Goal: Learn about a topic

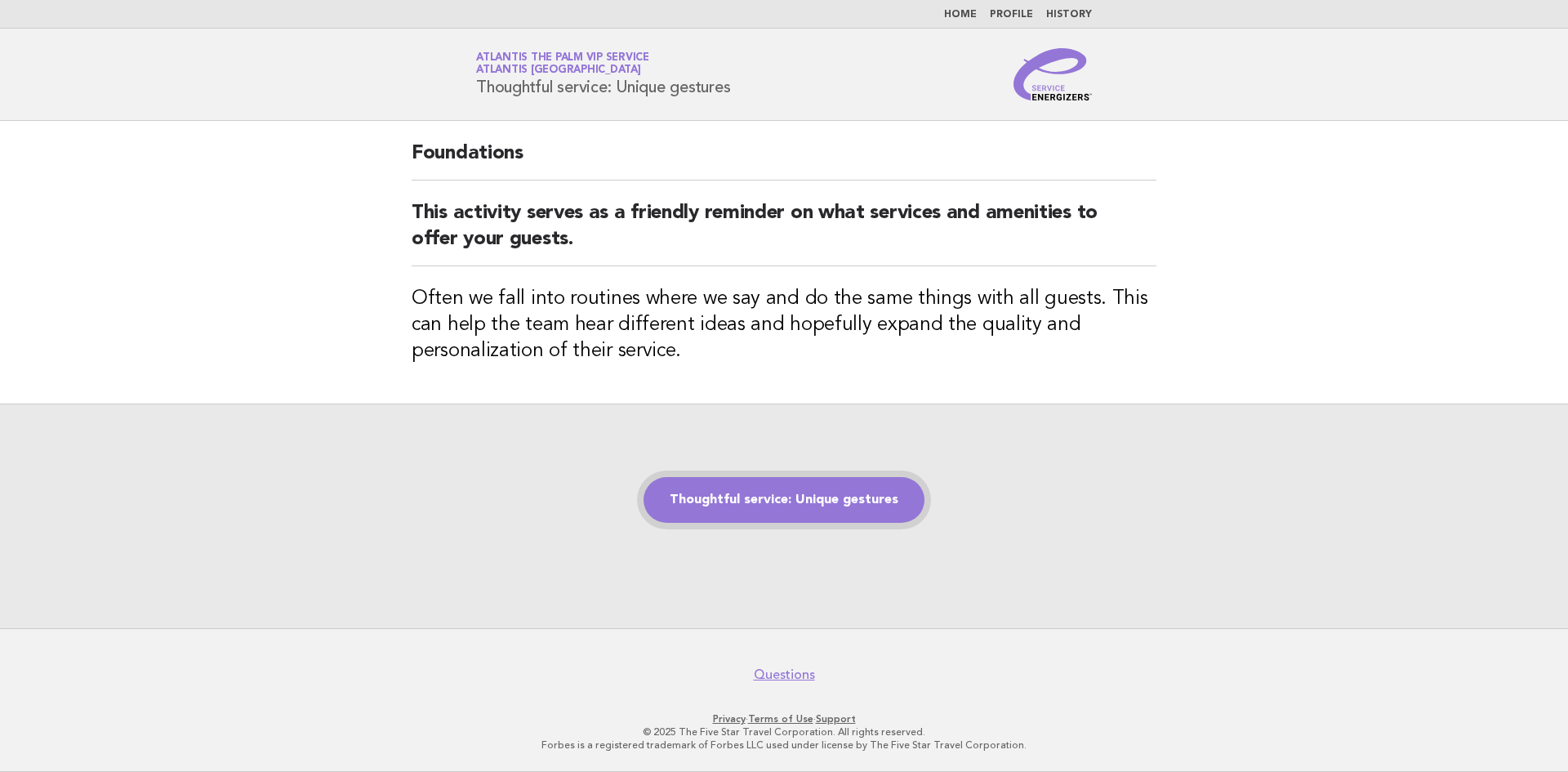
click at [789, 495] on link "Thoughtful service: Unique gestures" at bounding box center [784, 500] width 281 height 46
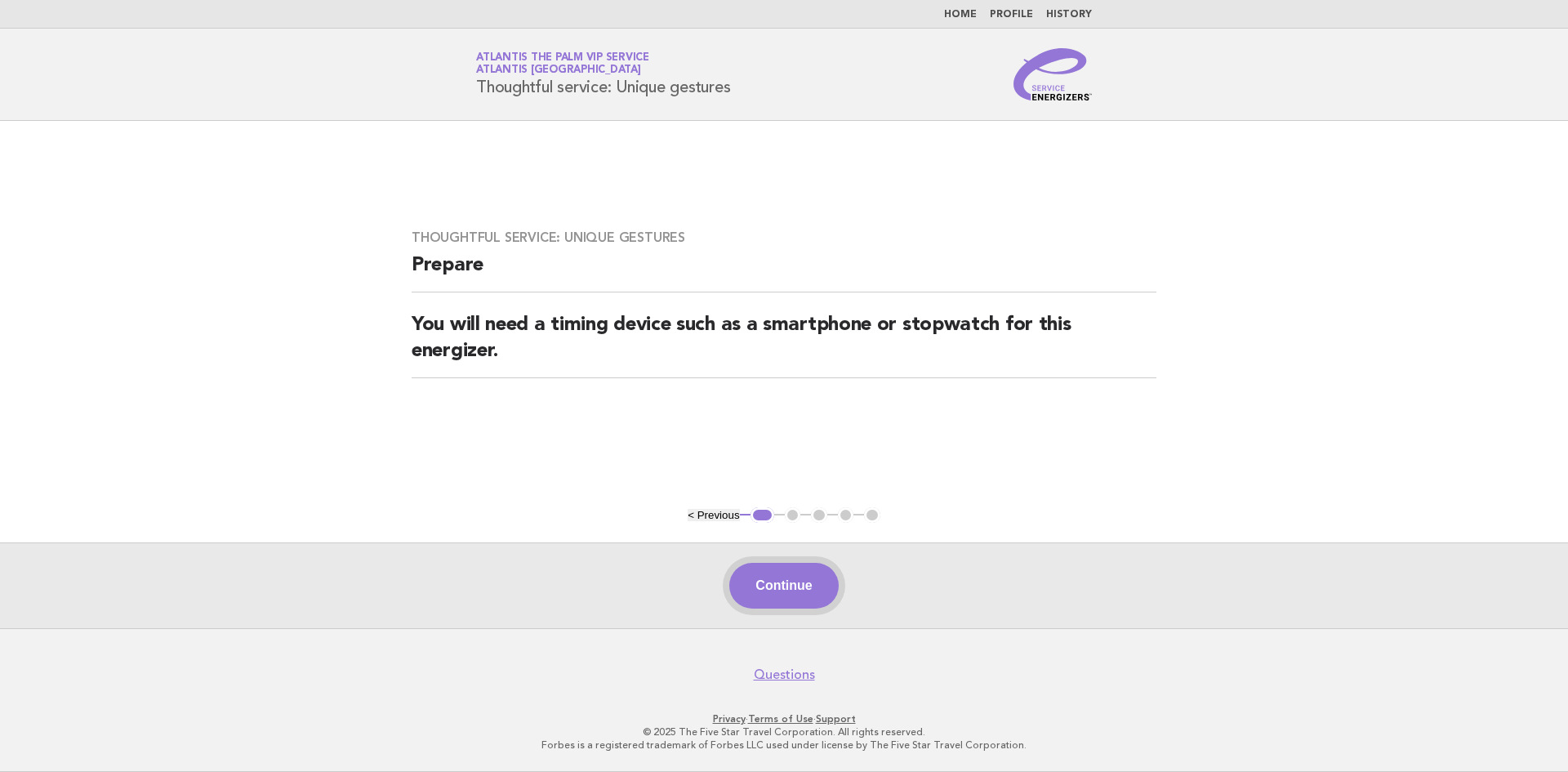
click at [763, 580] on button "Continue" at bounding box center [784, 586] width 109 height 46
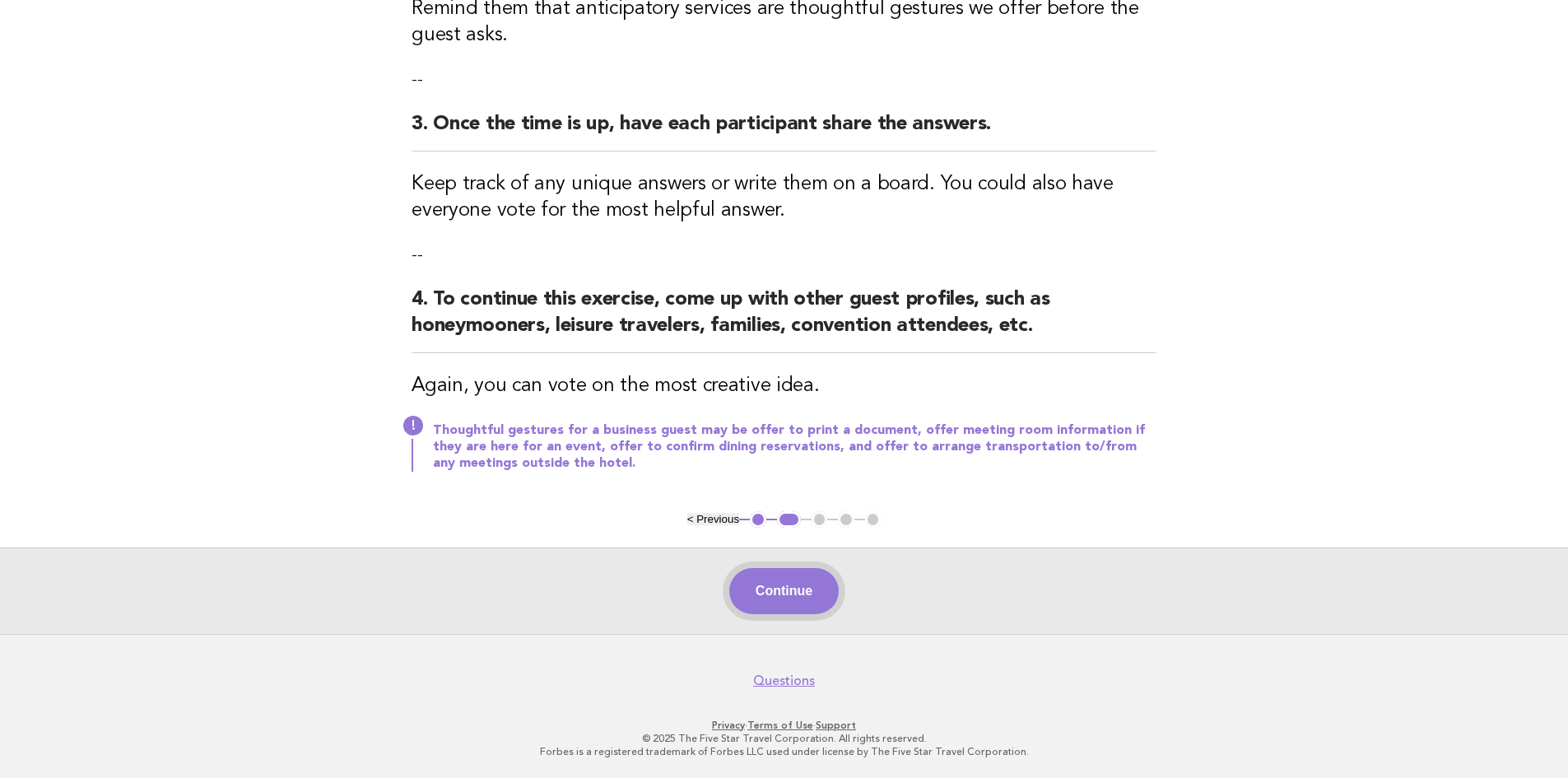
click at [787, 598] on button "Continue" at bounding box center [784, 591] width 110 height 46
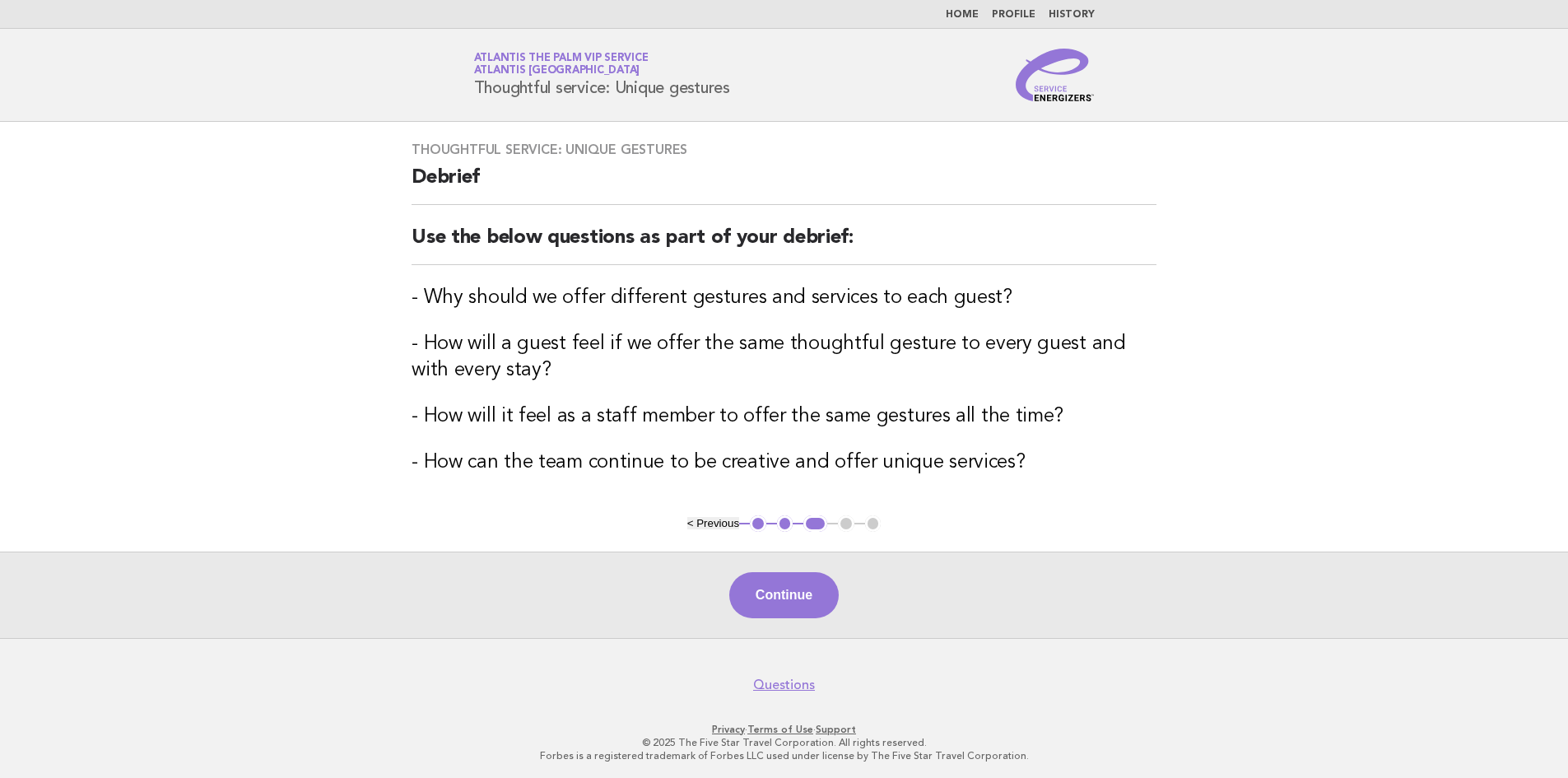
scroll to position [4, 0]
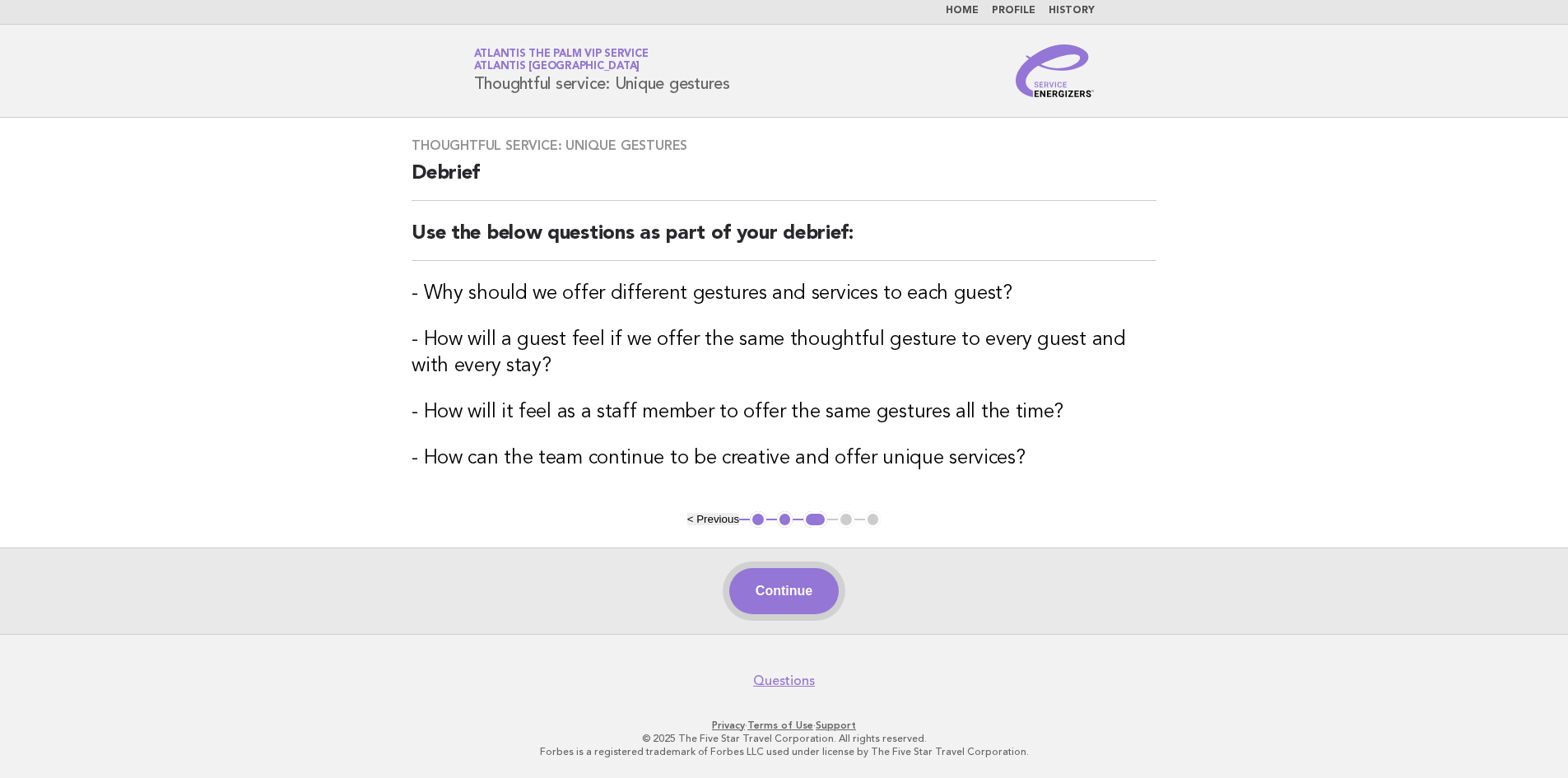
click at [776, 577] on button "Continue" at bounding box center [784, 591] width 110 height 46
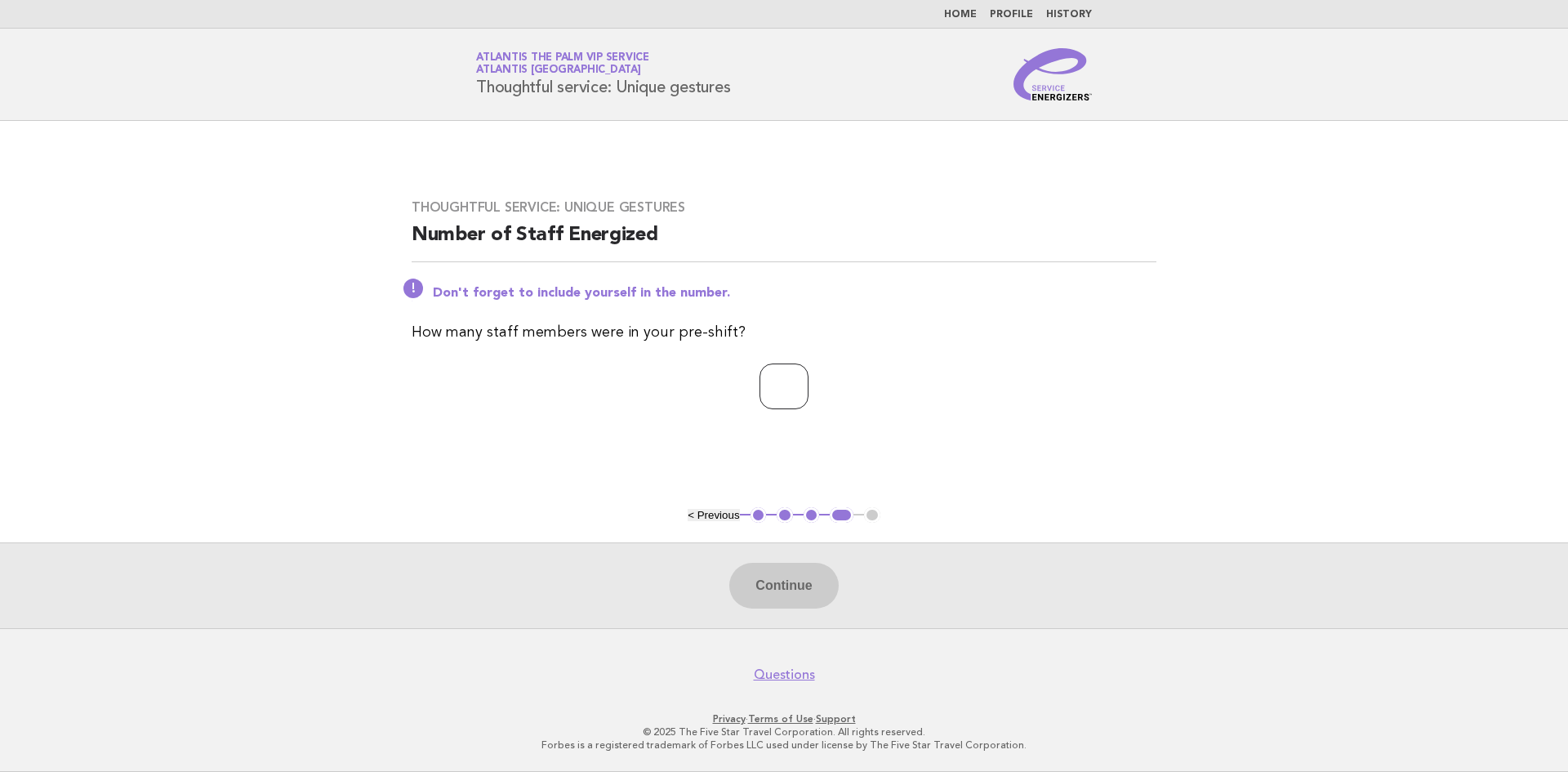
click at [781, 385] on input "number" at bounding box center [784, 386] width 49 height 46
type input "*"
click at [749, 587] on button "Continue" at bounding box center [784, 586] width 109 height 46
